Goal: Task Accomplishment & Management: Complete application form

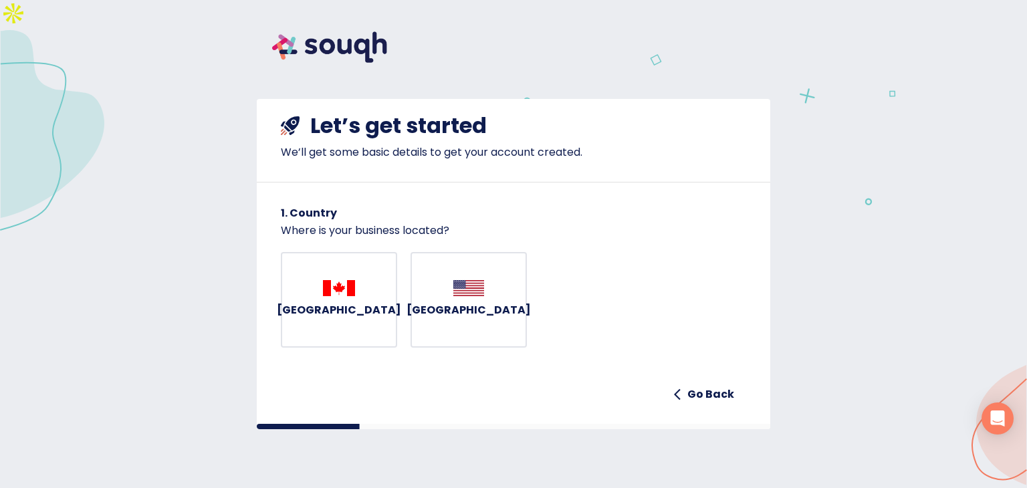
click at [356, 291] on div "[GEOGRAPHIC_DATA]" at bounding box center [339, 300] width 124 height 40
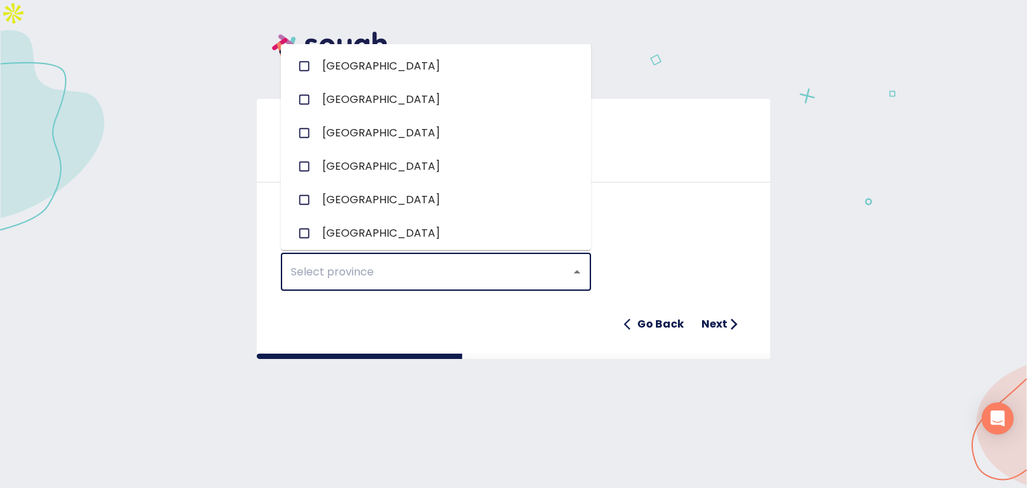
click at [516, 274] on input "text" at bounding box center [417, 271] width 261 height 25
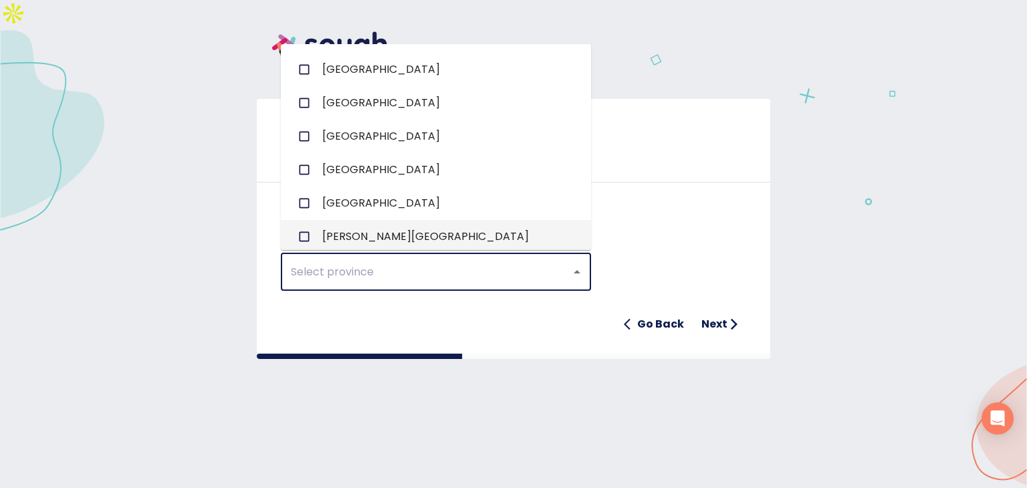
scroll to position [134, 0]
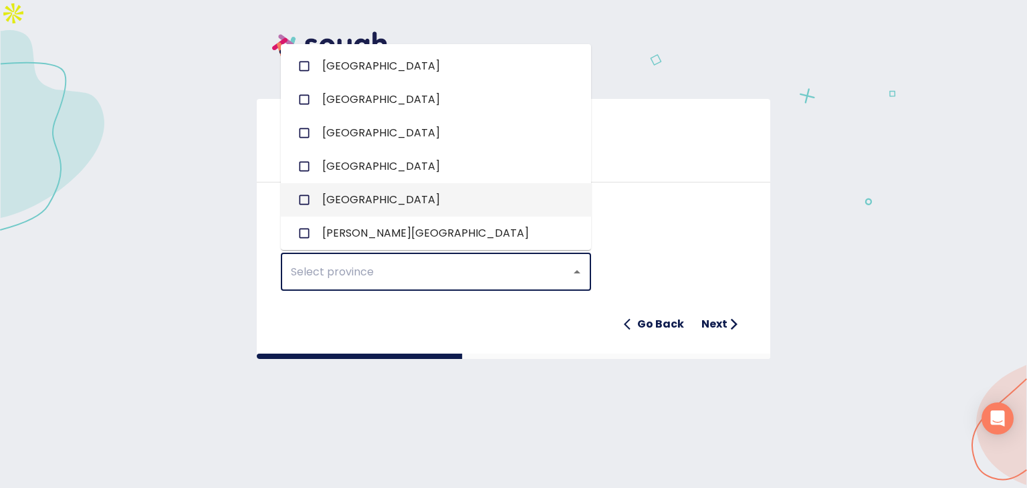
click at [307, 198] on input "checkbox" at bounding box center [303, 199] width 25 height 25
checkbox input "true"
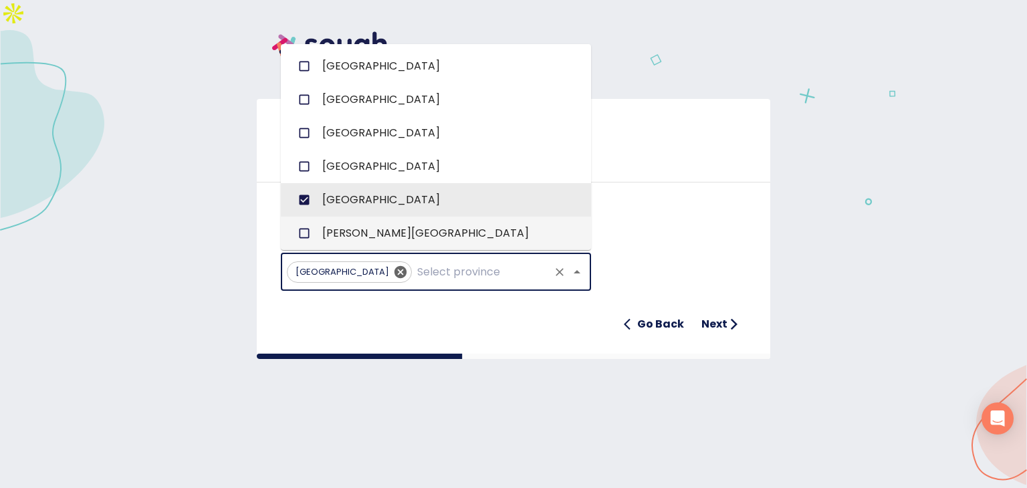
click at [716, 324] on h6 "Next" at bounding box center [714, 324] width 26 height 19
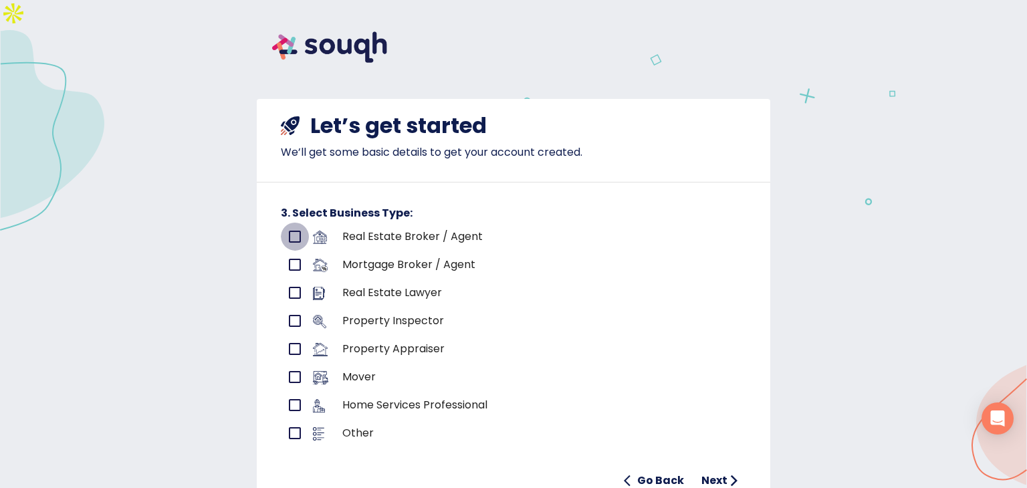
click at [291, 236] on input "primary checkbox" at bounding box center [295, 237] width 28 height 28
checkbox input "true"
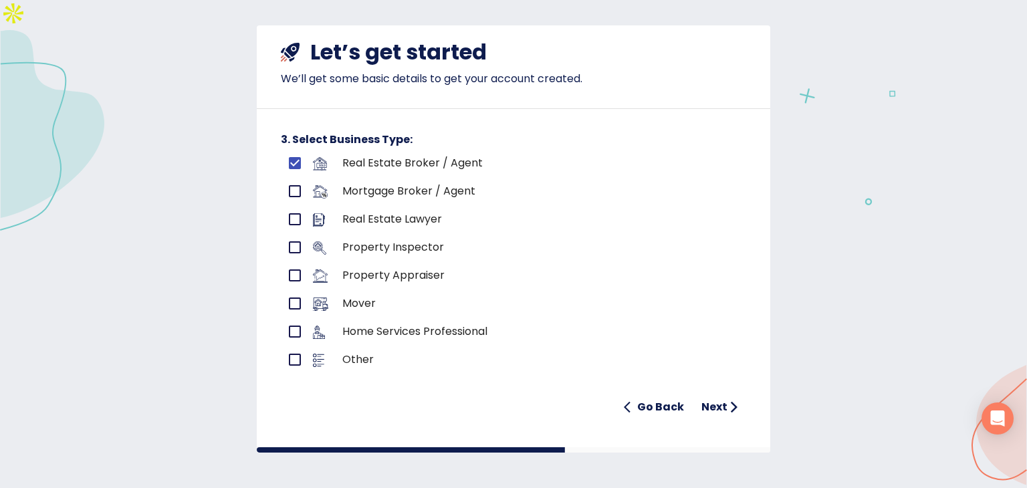
scroll to position [75, 0]
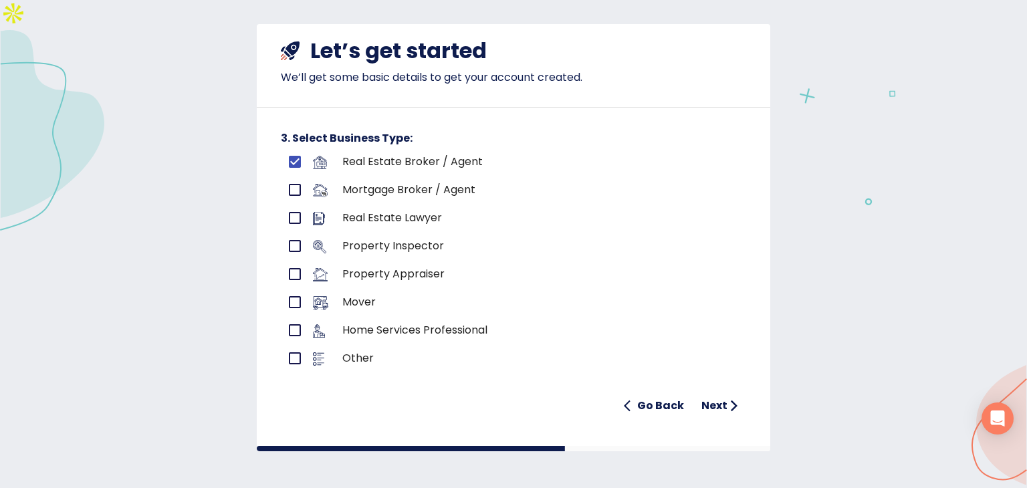
click at [711, 406] on h6 "Next" at bounding box center [714, 405] width 26 height 19
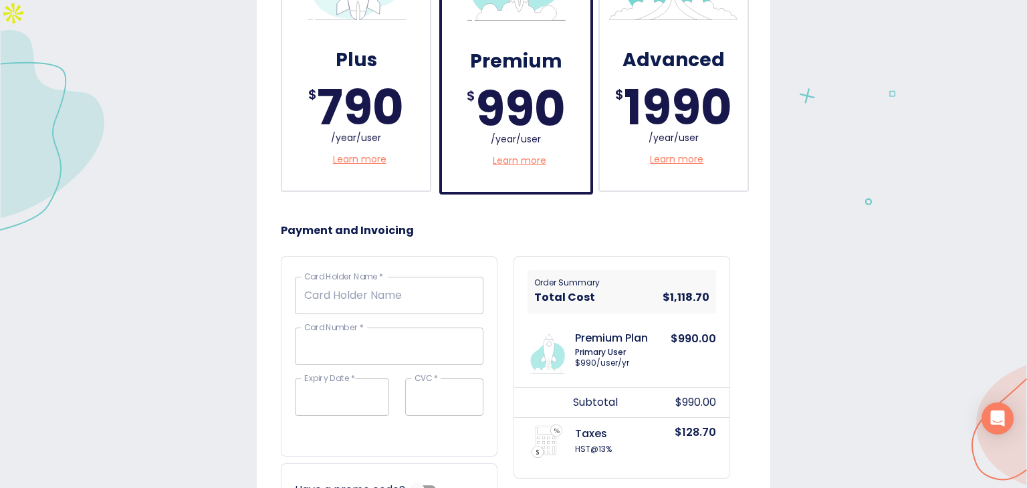
scroll to position [260, 0]
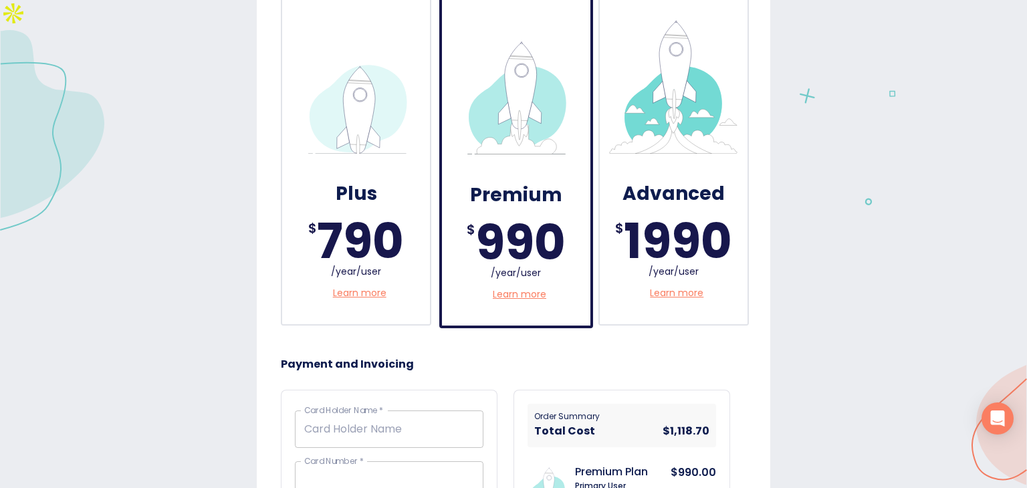
click at [522, 297] on p "Learn more" at bounding box center [519, 294] width 53 height 14
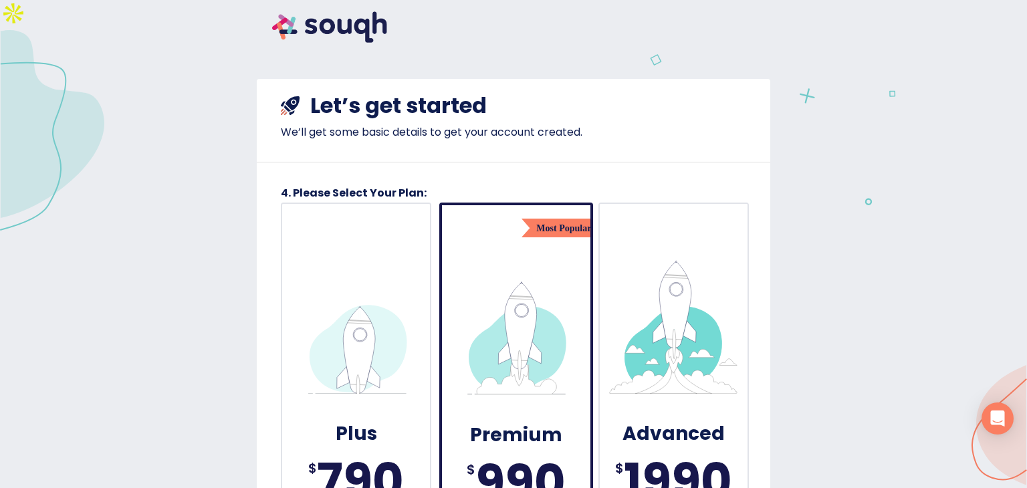
scroll to position [0, 0]
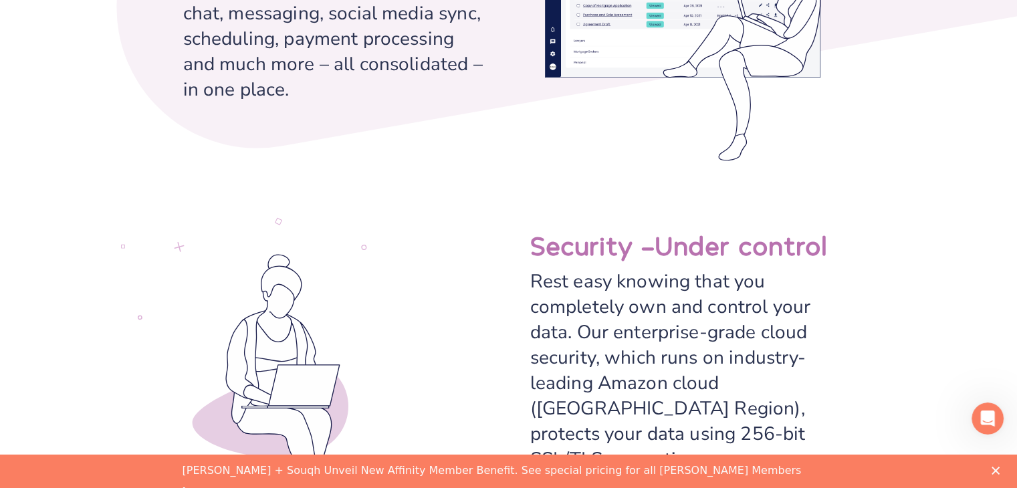
scroll to position [2941, 0]
